Goal: Information Seeking & Learning: Learn about a topic

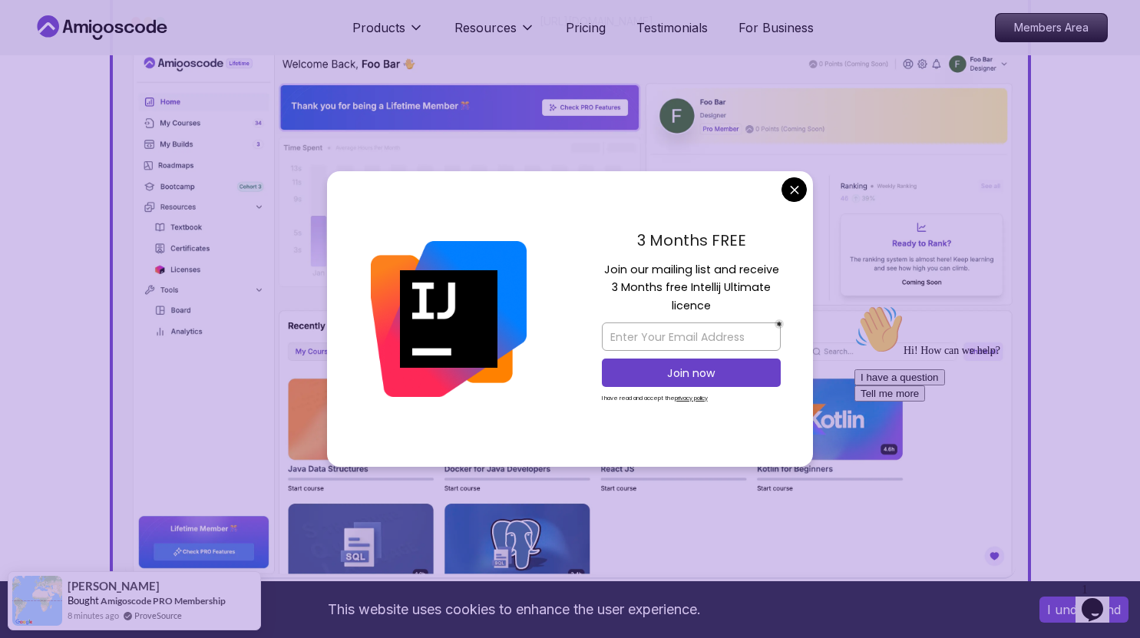
scroll to position [581, 0]
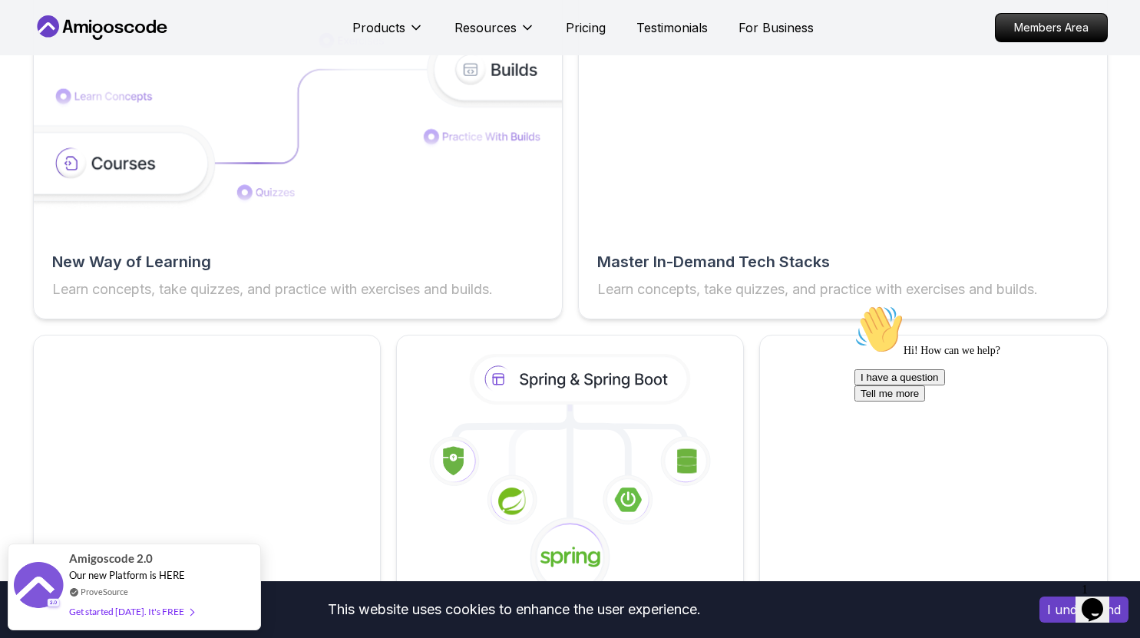
scroll to position [2621, 0]
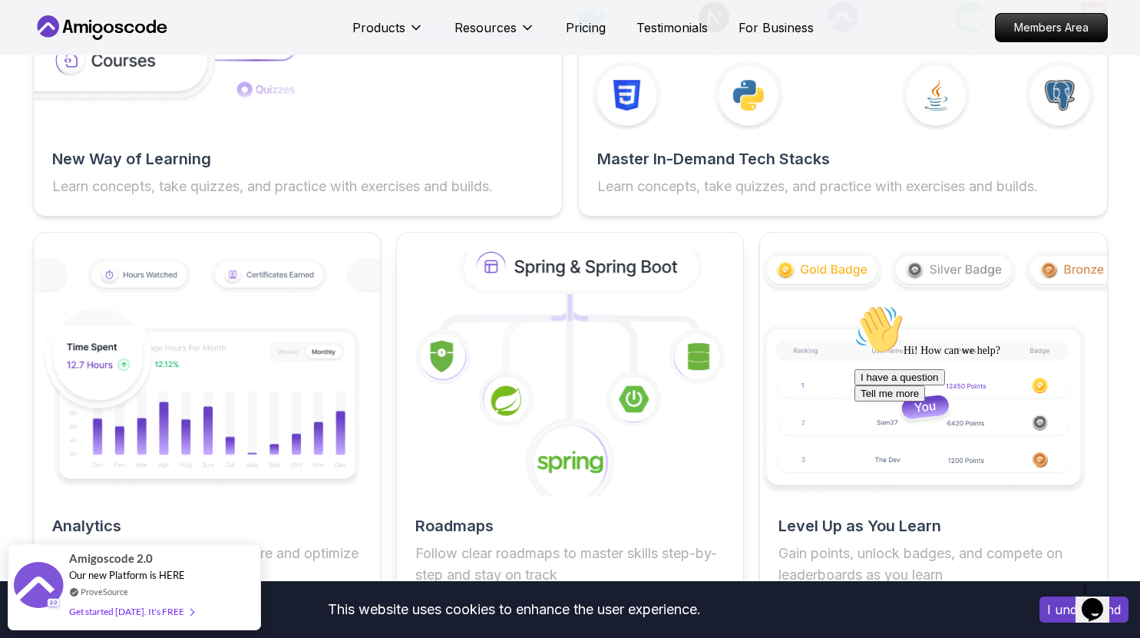
click at [528, 366] on icon at bounding box center [569, 373] width 381 height 269
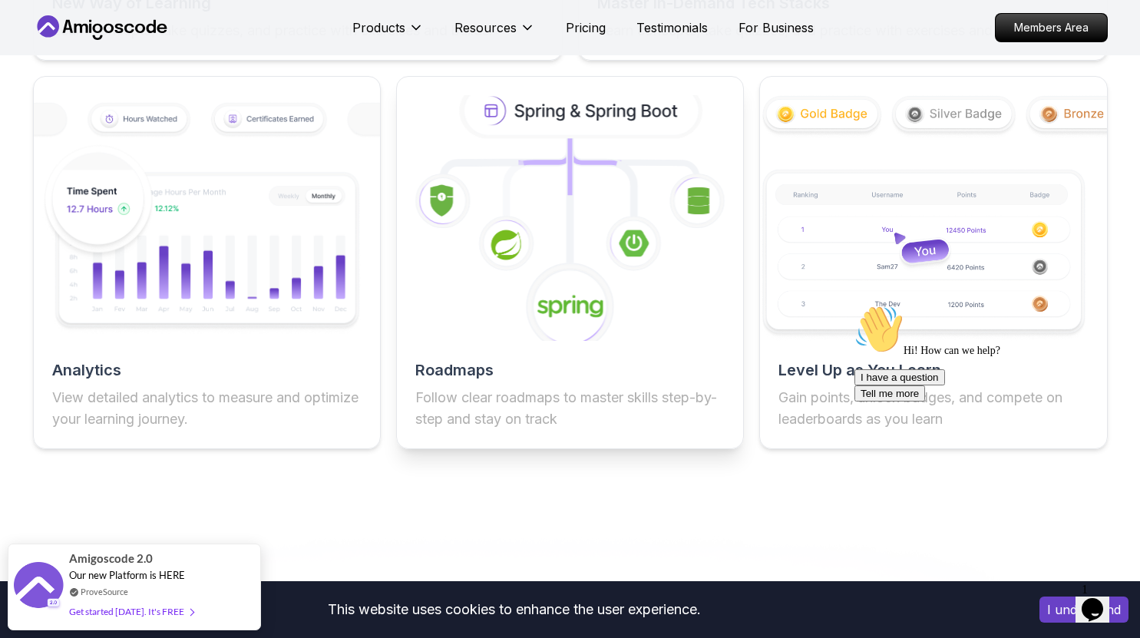
scroll to position [2783, 0]
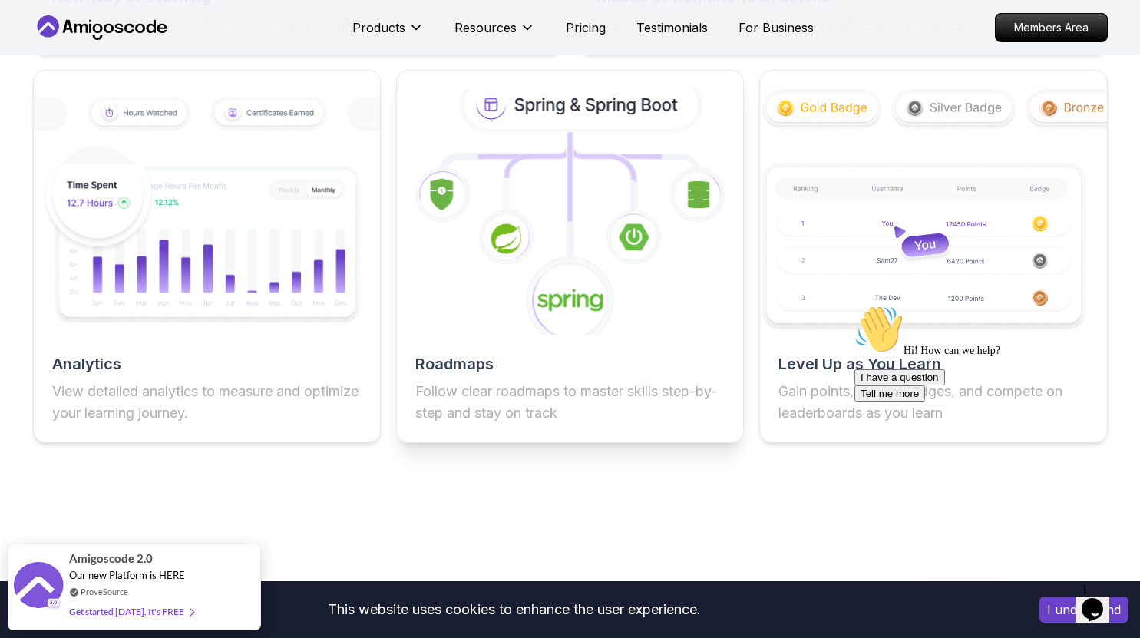
click at [565, 299] on image at bounding box center [570, 301] width 67 height 27
click at [573, 374] on h2 "Roadmaps" at bounding box center [569, 363] width 309 height 21
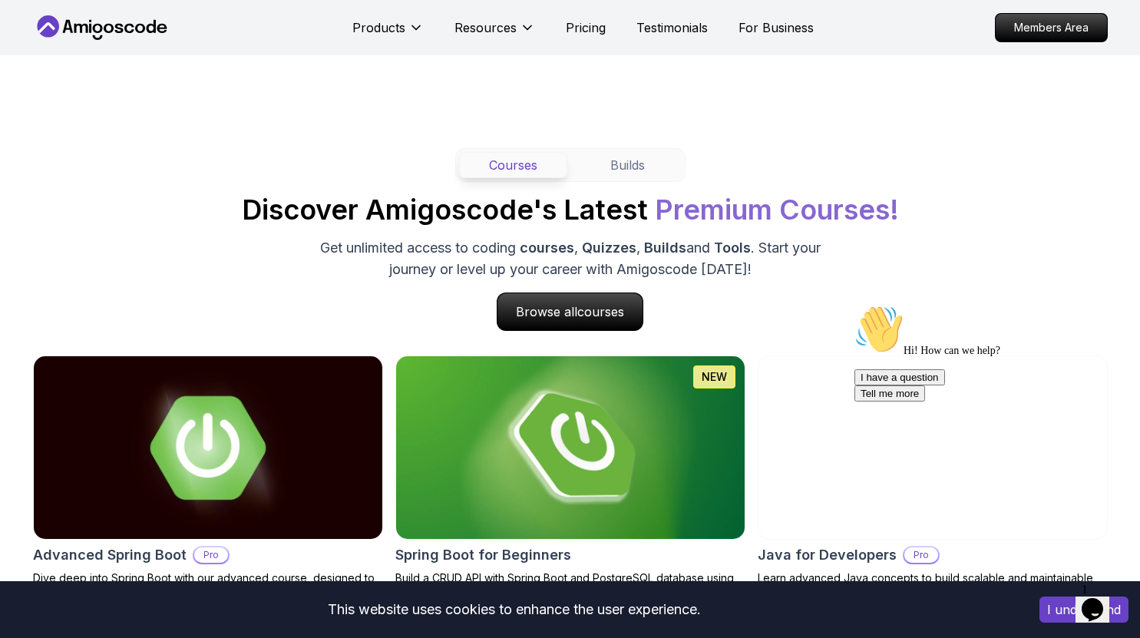
scroll to position [1357, 0]
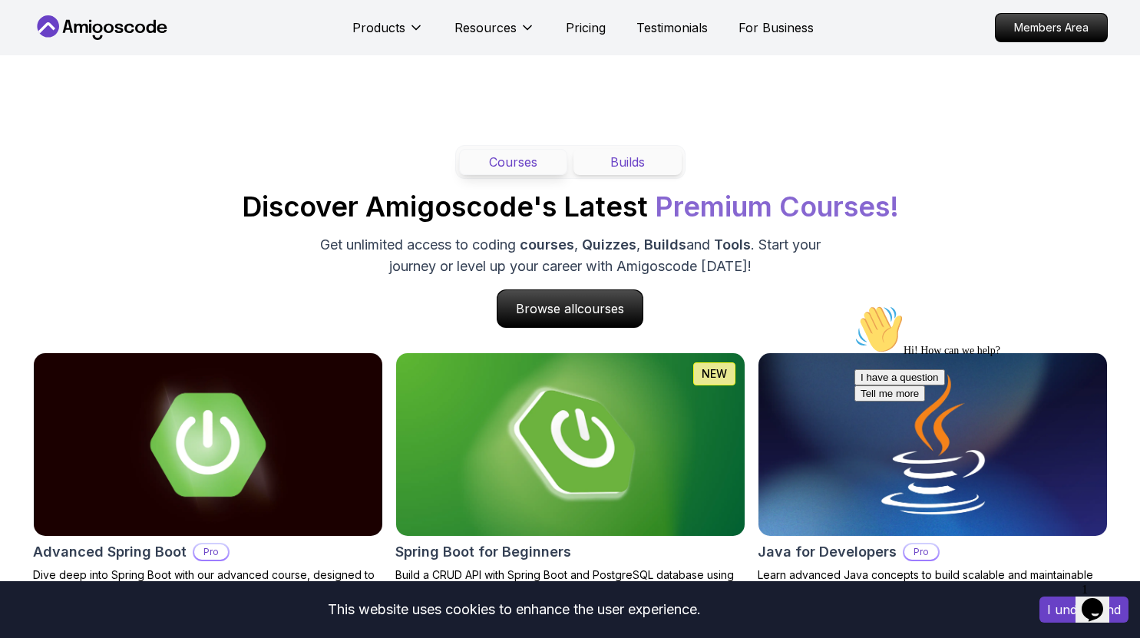
click at [629, 170] on button "Builds" at bounding box center [627, 162] width 108 height 26
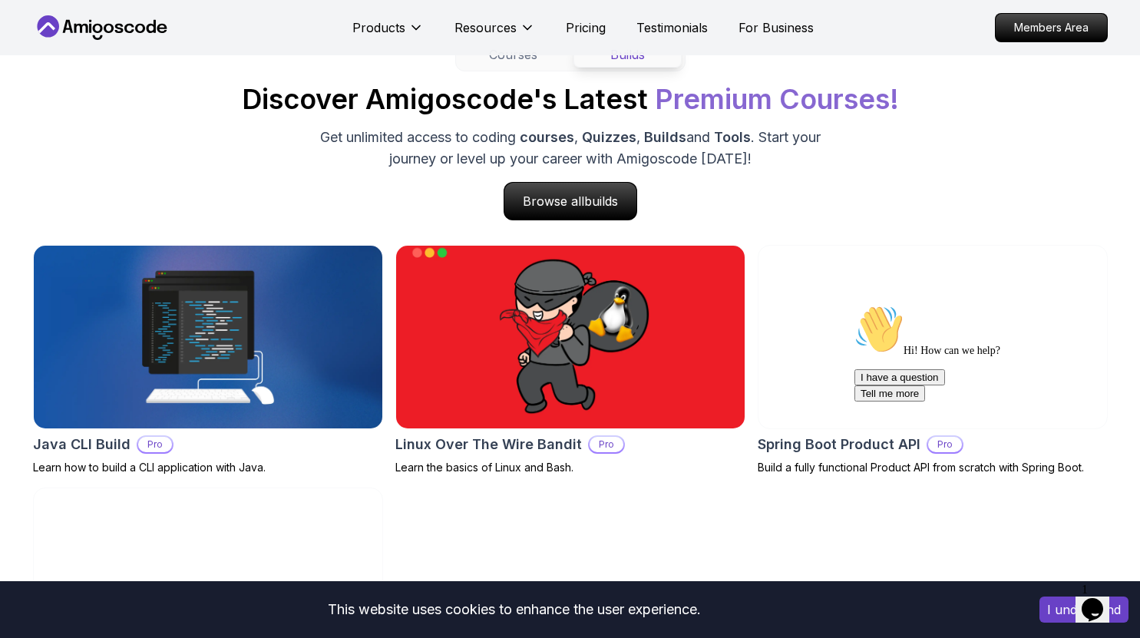
scroll to position [1337, 0]
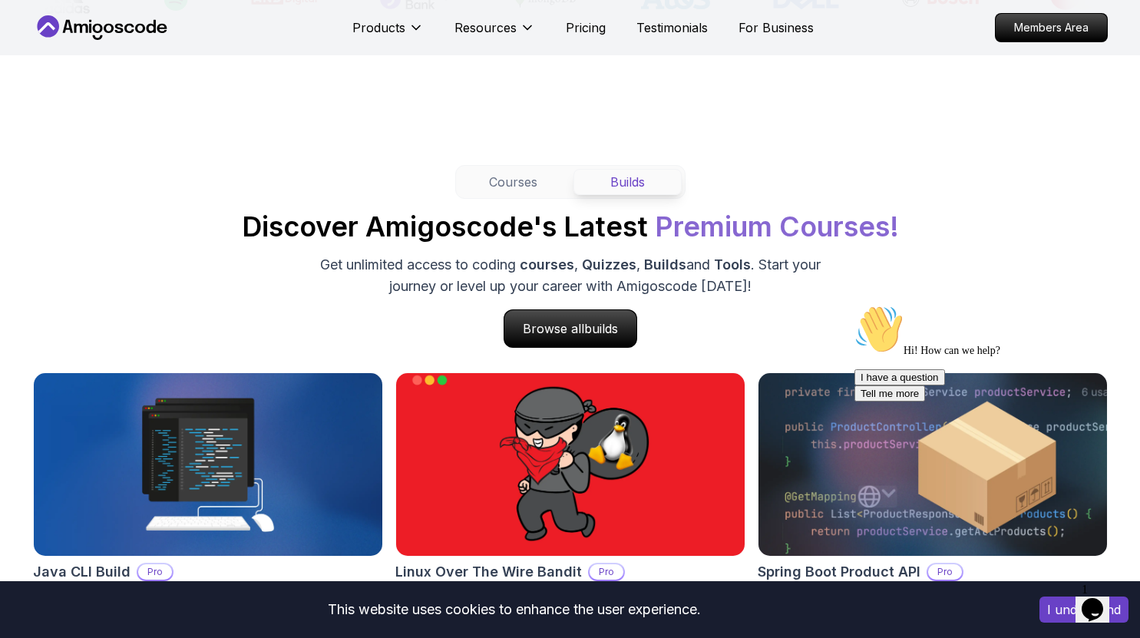
click at [534, 196] on div "Courses Builds" at bounding box center [570, 182] width 230 height 34
click at [527, 178] on button "Courses" at bounding box center [513, 182] width 108 height 26
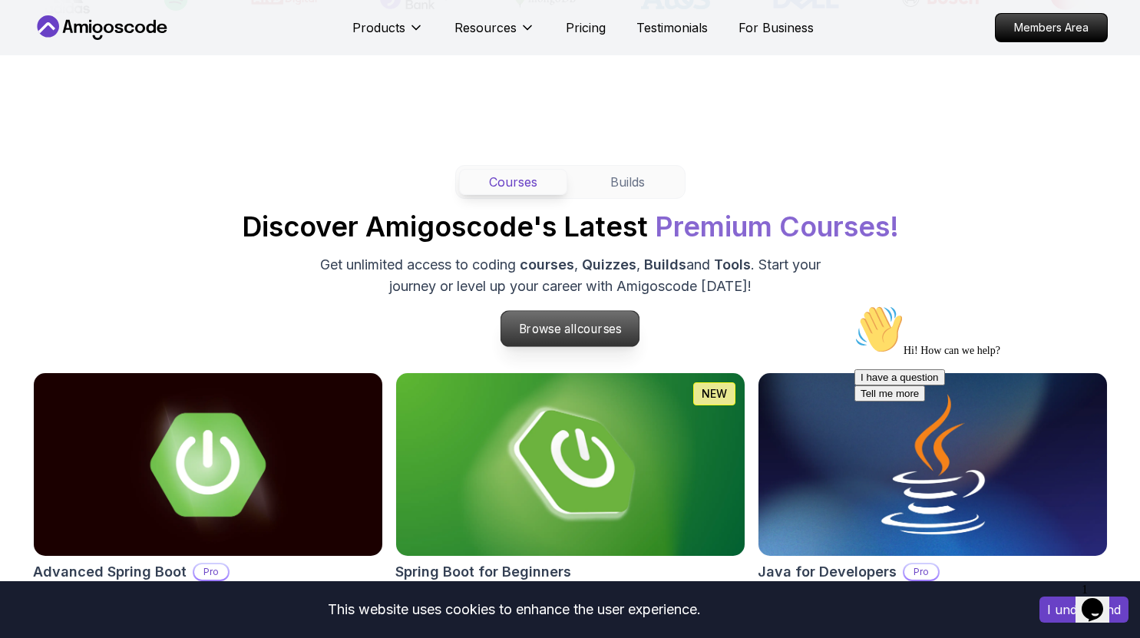
click at [569, 320] on p "Browse all courses" at bounding box center [570, 328] width 138 height 35
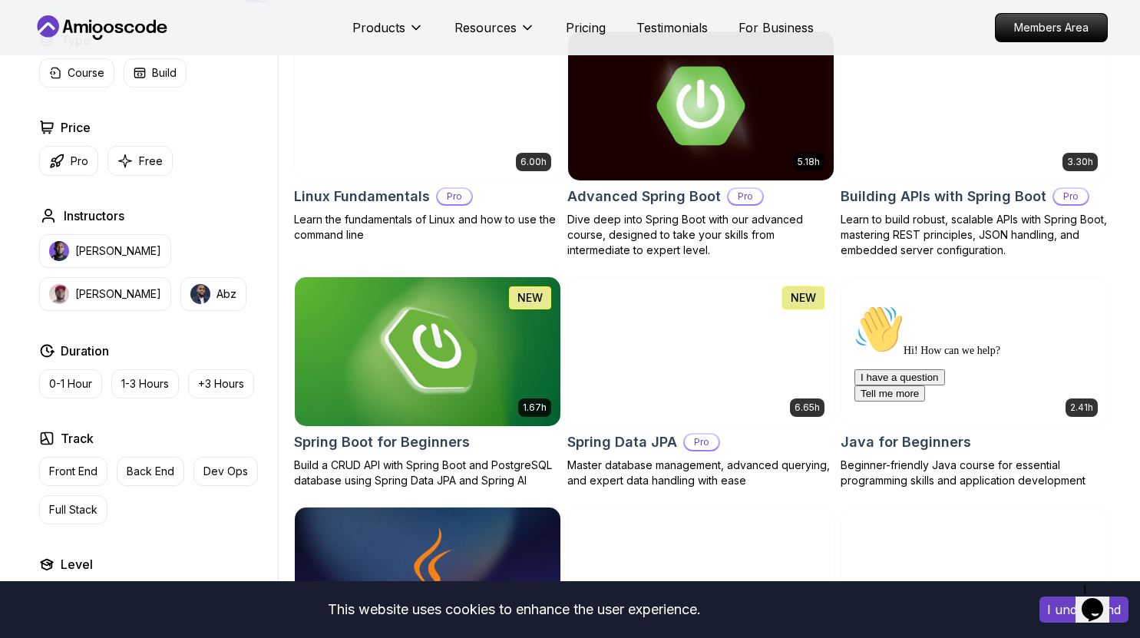
scroll to position [382, 0]
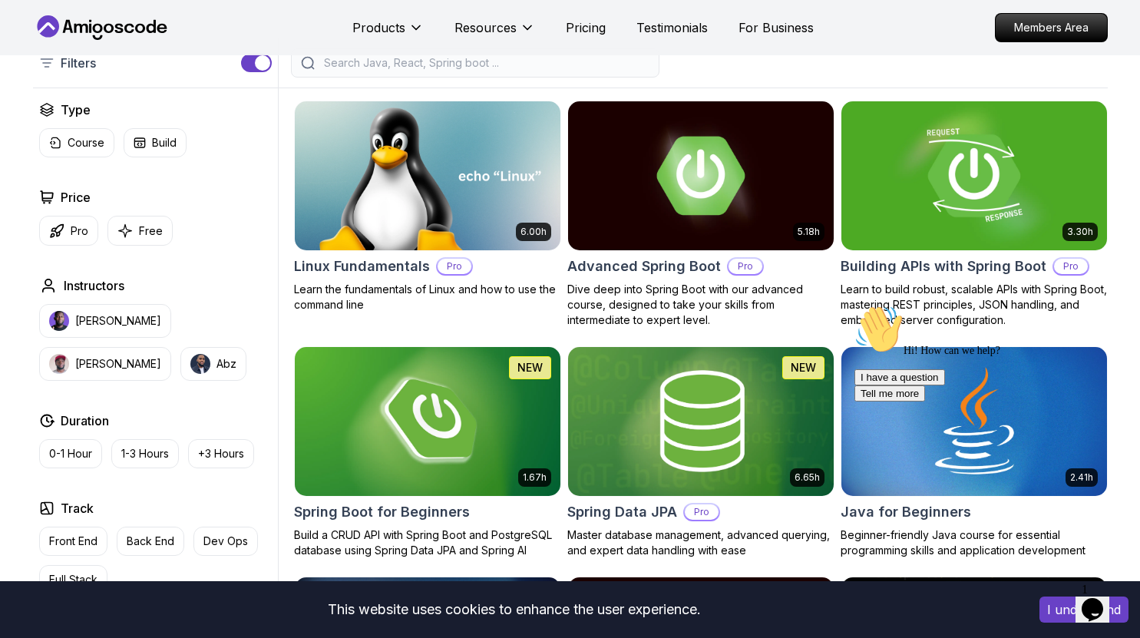
click at [934, 193] on img at bounding box center [974, 176] width 279 height 156
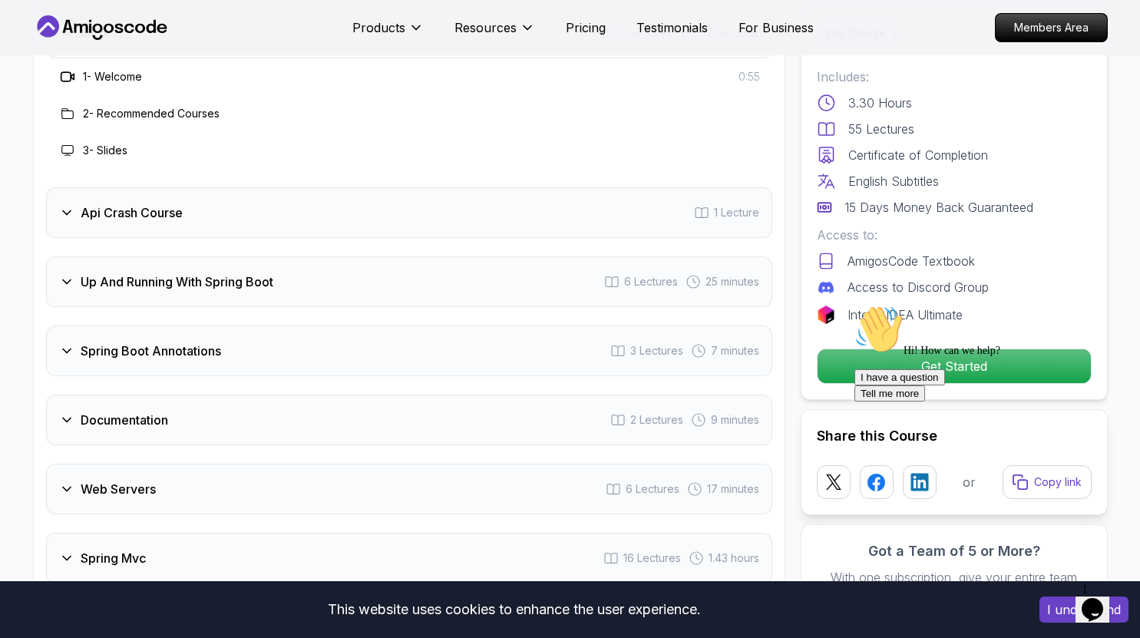
scroll to position [2545, 0]
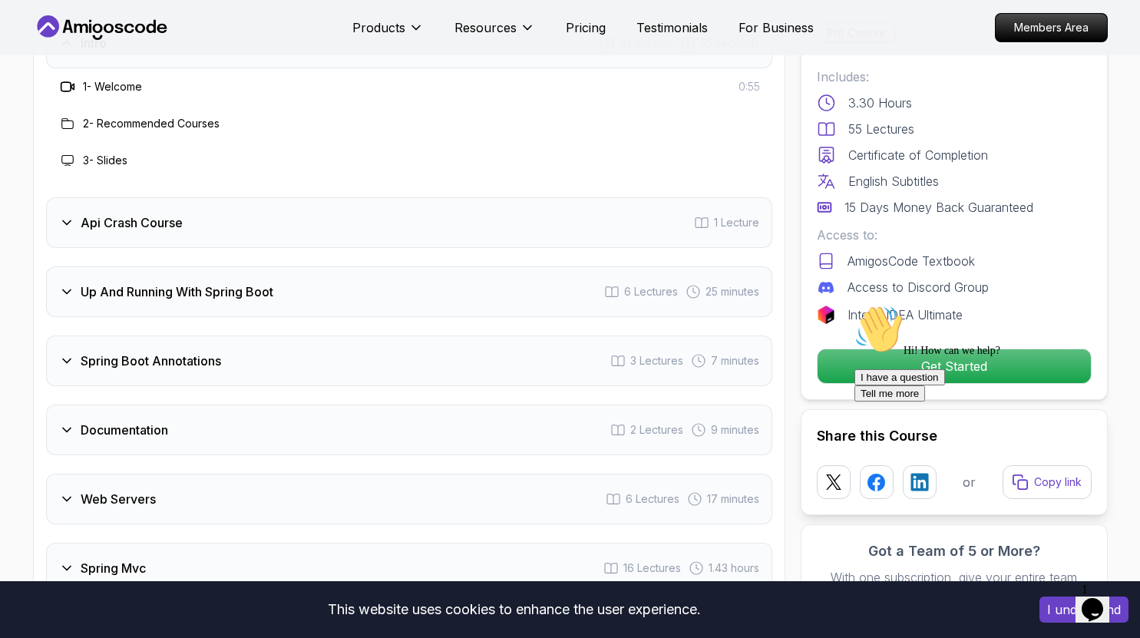
click at [142, 213] on h3 "Api Crash Course" at bounding box center [132, 222] width 102 height 18
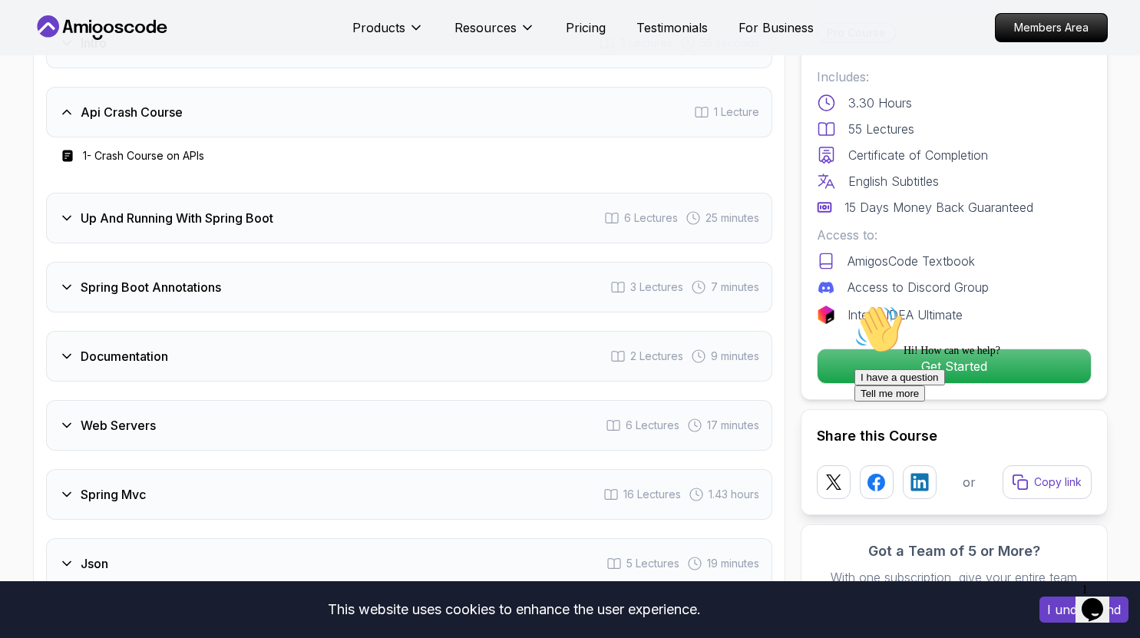
click at [154, 209] on h3 "Up And Running With Spring Boot" at bounding box center [177, 218] width 193 height 18
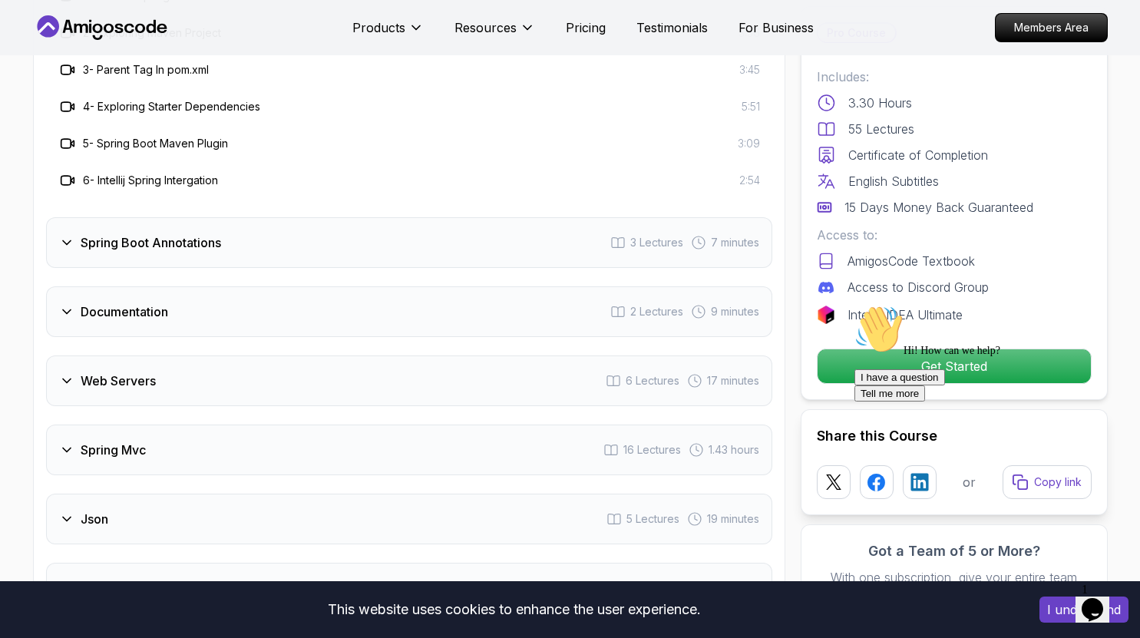
scroll to position [2775, 0]
click at [178, 233] on h3 "Spring Boot Annotations" at bounding box center [151, 242] width 140 height 18
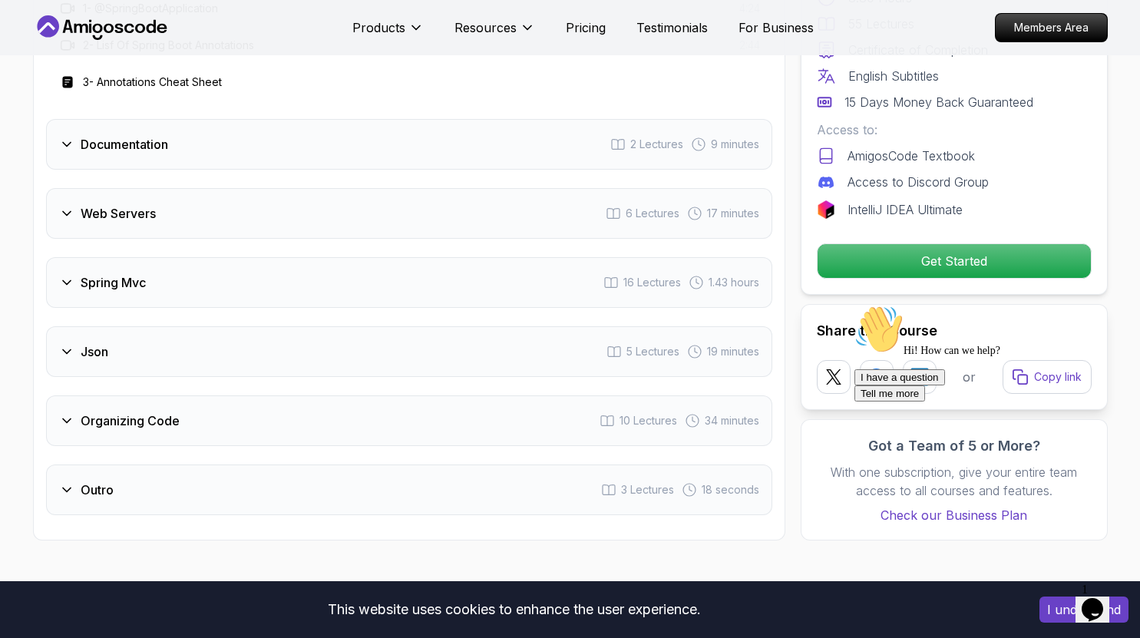
scroll to position [2831, 0]
click at [140, 203] on h3 "Web Servers" at bounding box center [118, 212] width 75 height 18
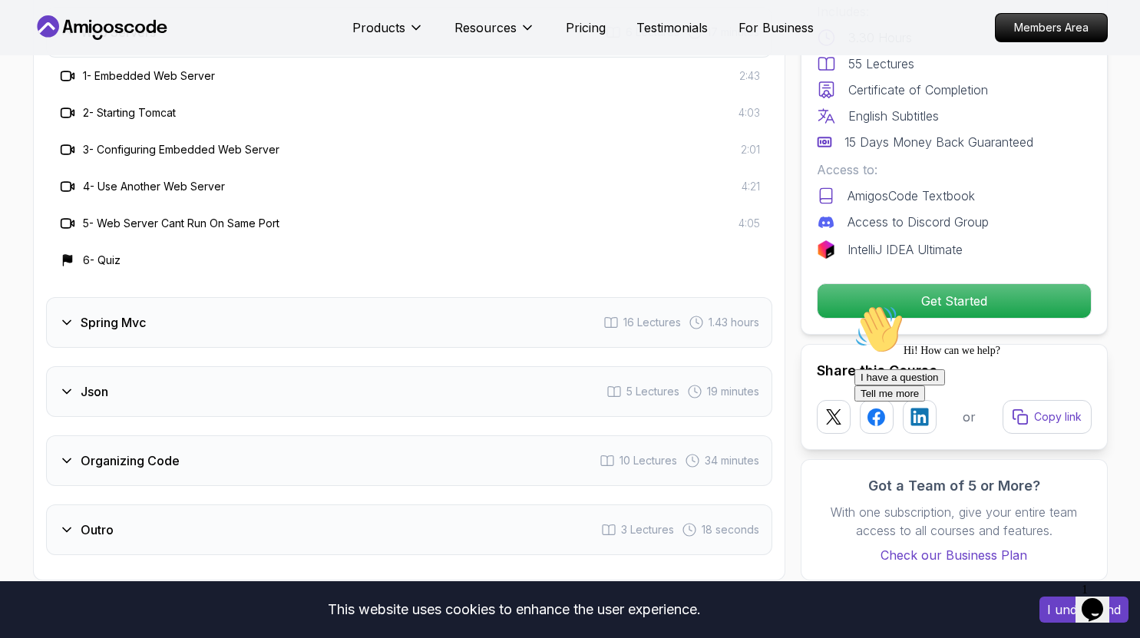
scroll to position [2925, 0]
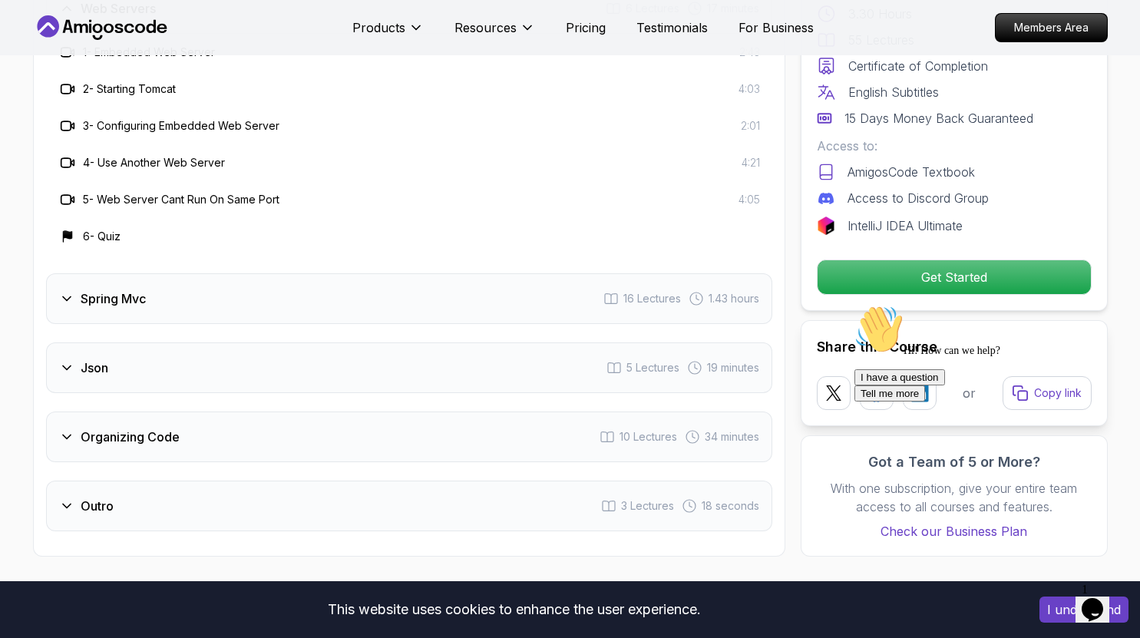
click at [142, 349] on div "Json 5 Lectures 19 minutes" at bounding box center [409, 367] width 726 height 51
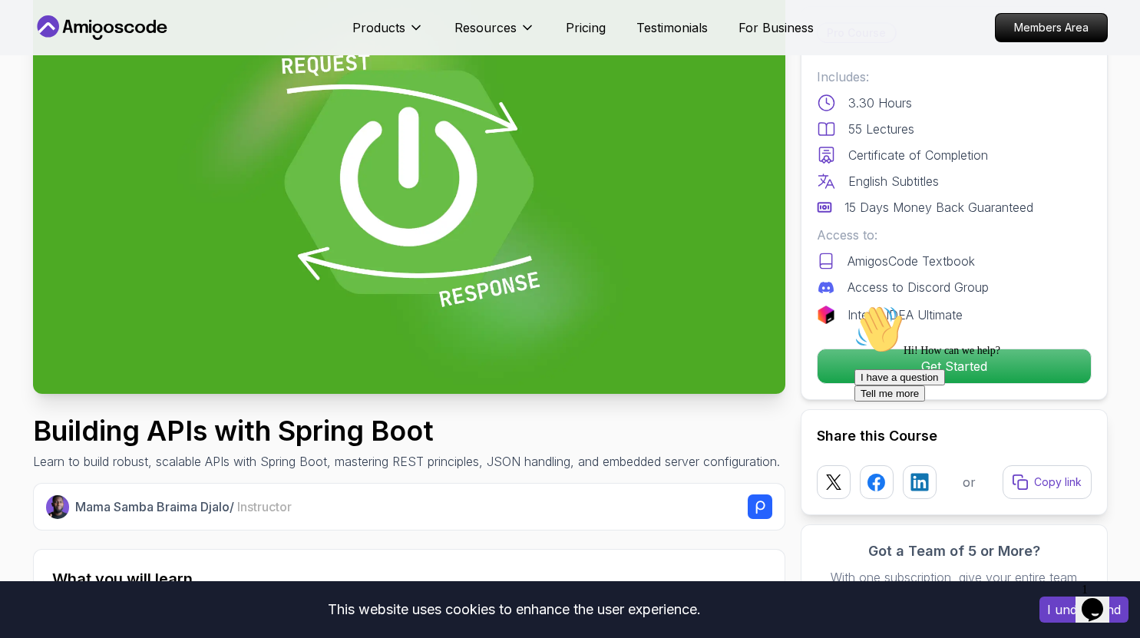
scroll to position [0, 0]
